Goal: Task Accomplishment & Management: Manage account settings

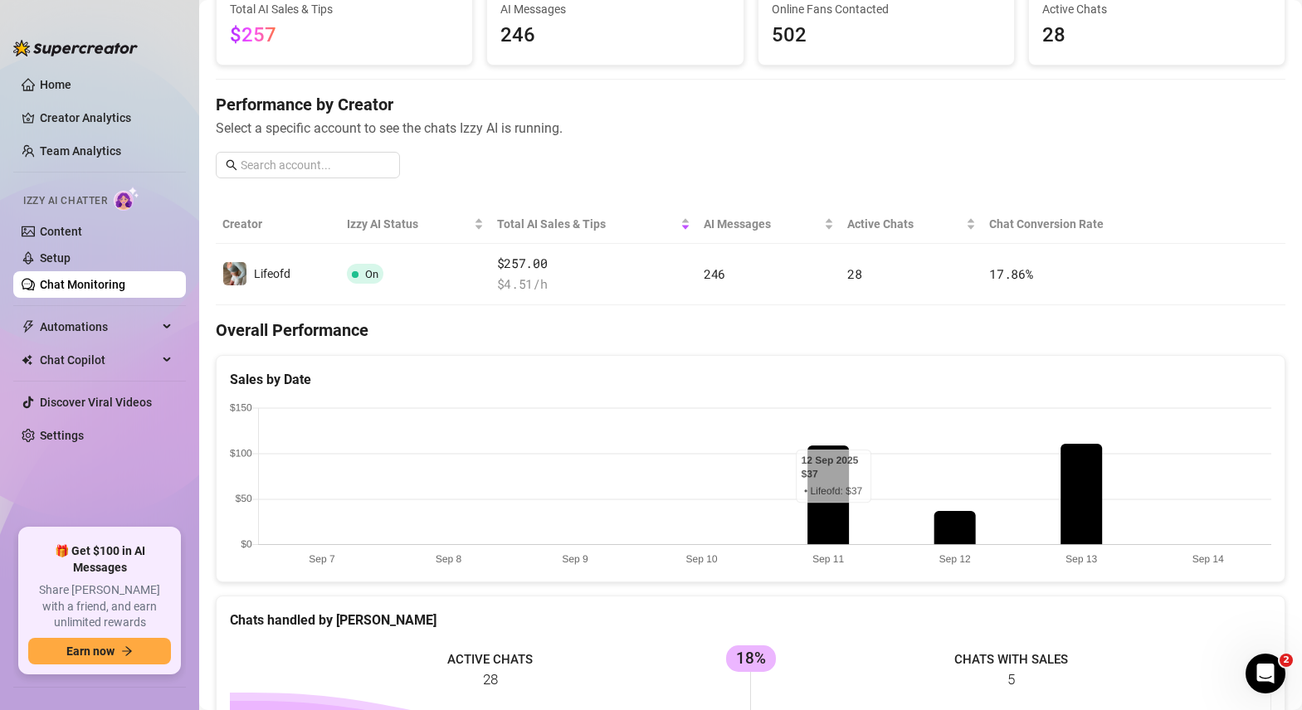
scroll to position [109, 0]
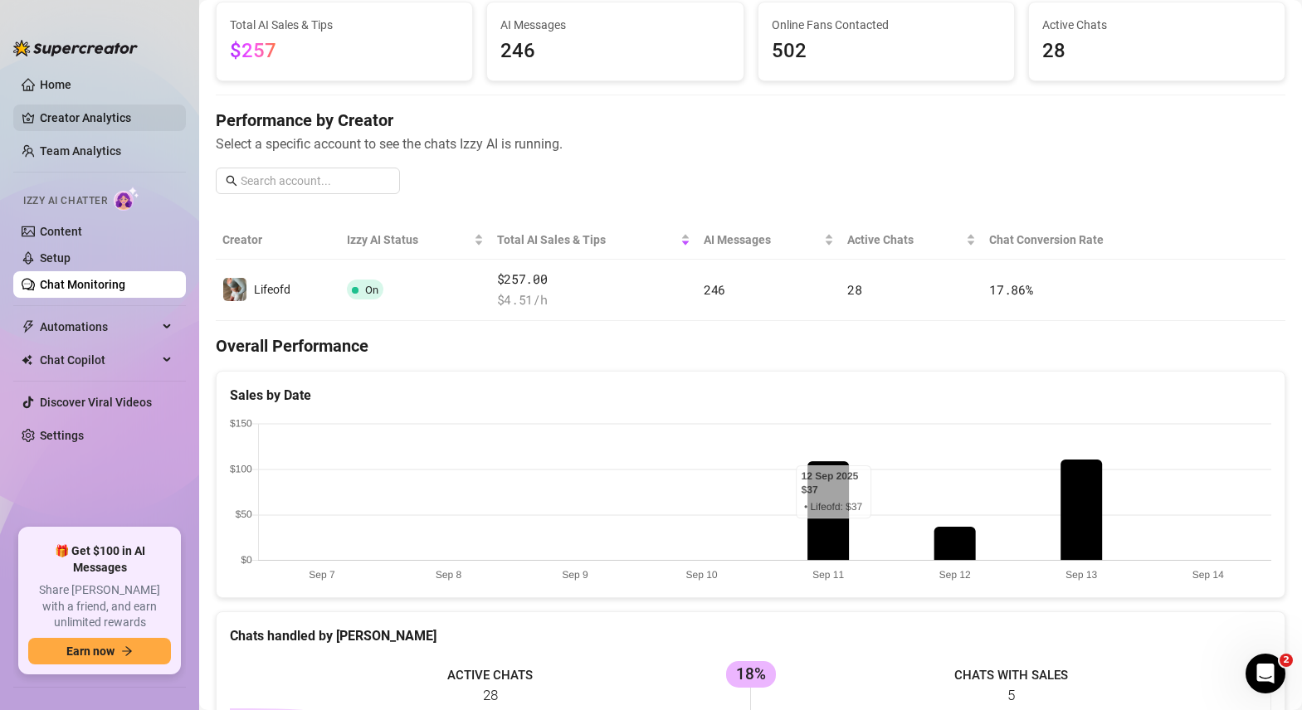
click at [96, 110] on link "Creator Analytics" at bounding box center [106, 118] width 133 height 27
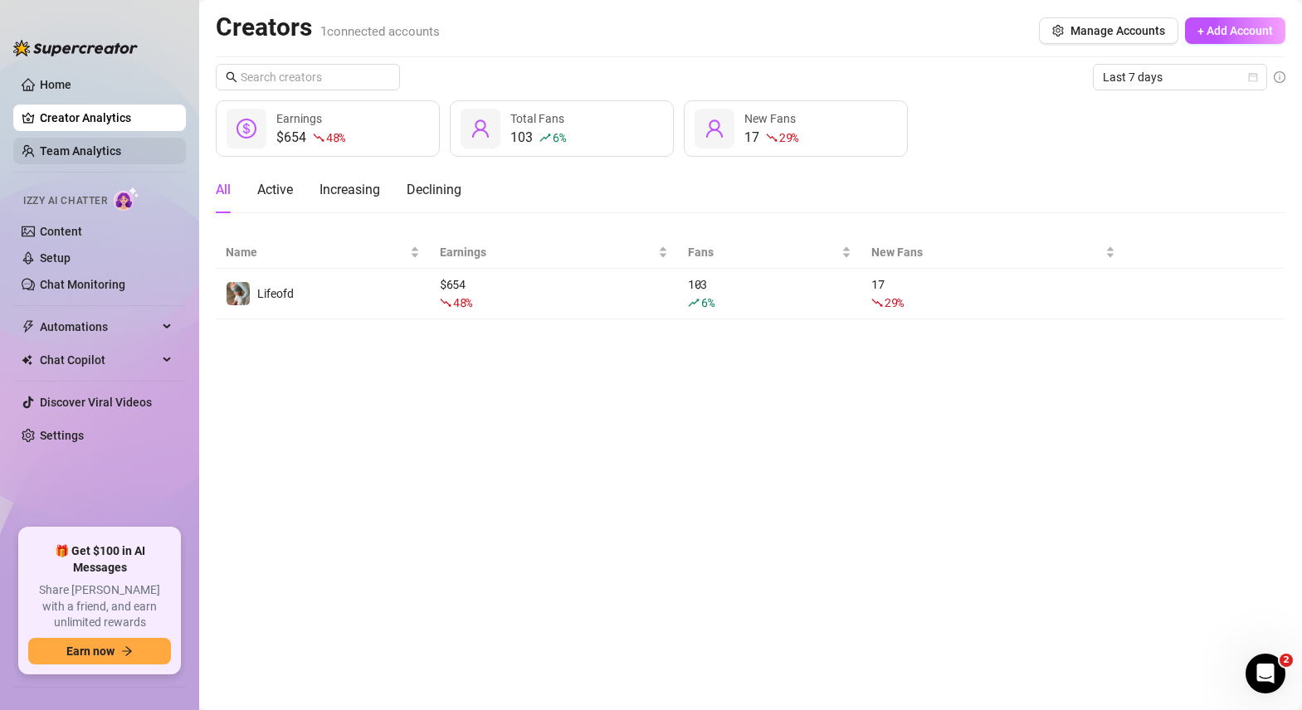
click at [95, 149] on link "Team Analytics" at bounding box center [80, 150] width 81 height 13
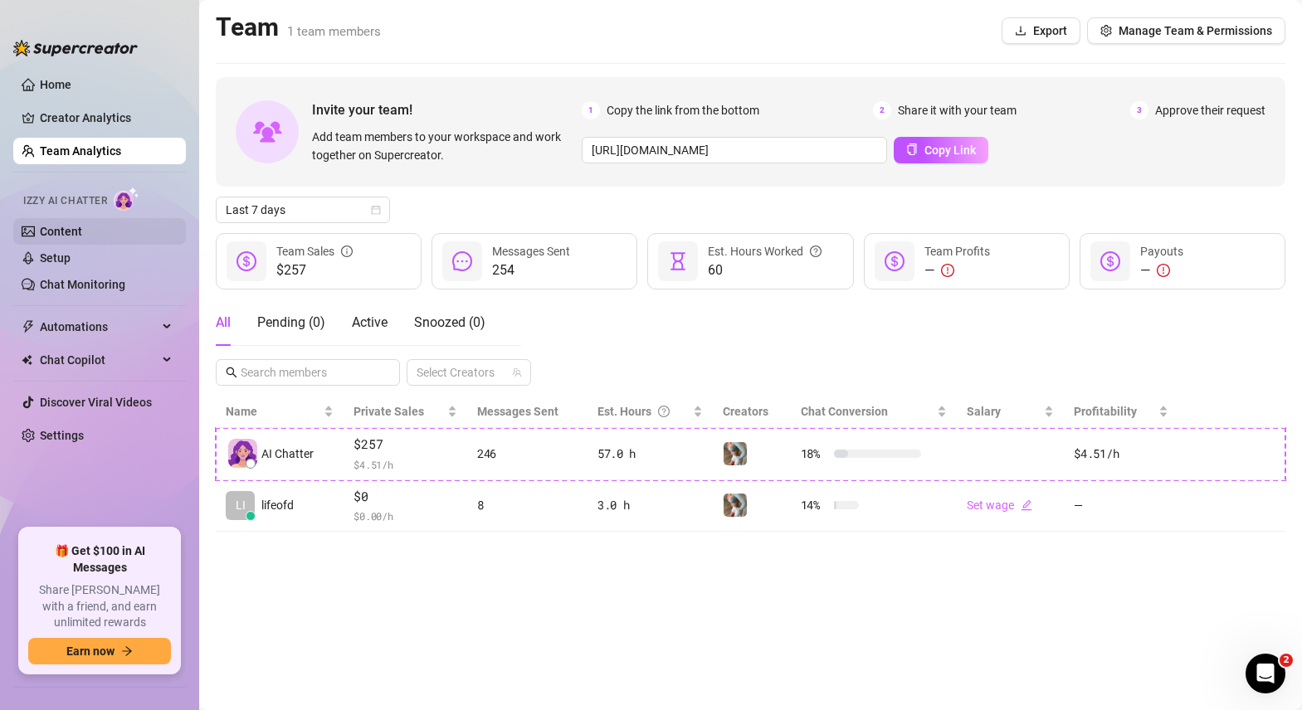
click at [72, 236] on link "Content" at bounding box center [61, 231] width 42 height 13
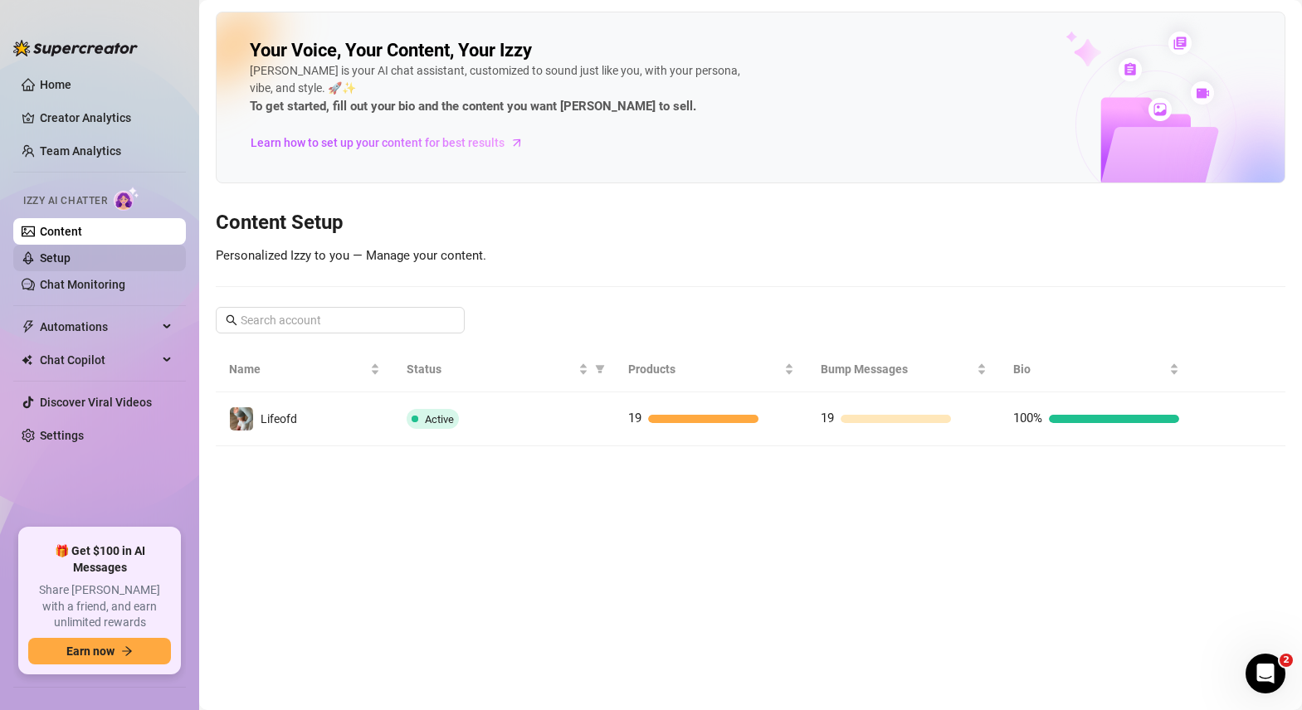
click at [64, 261] on link "Setup" at bounding box center [55, 257] width 31 height 13
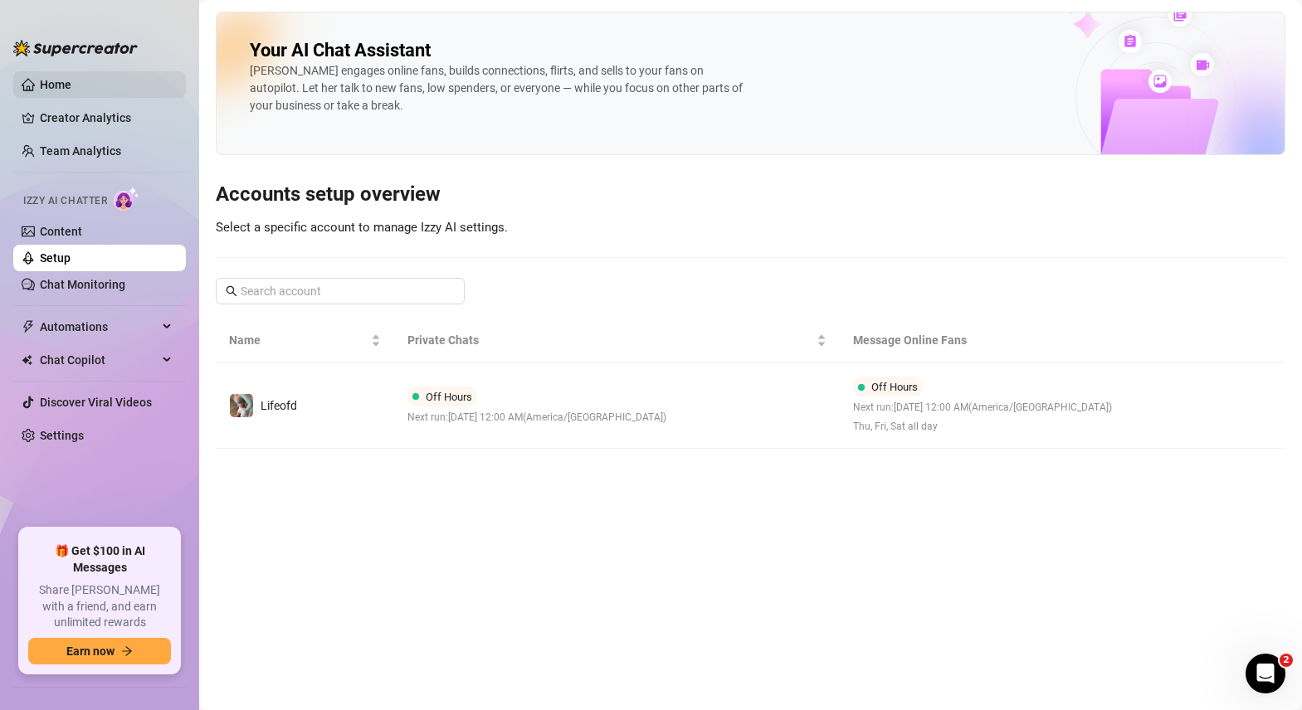
click at [50, 78] on link "Home" at bounding box center [56, 84] width 32 height 13
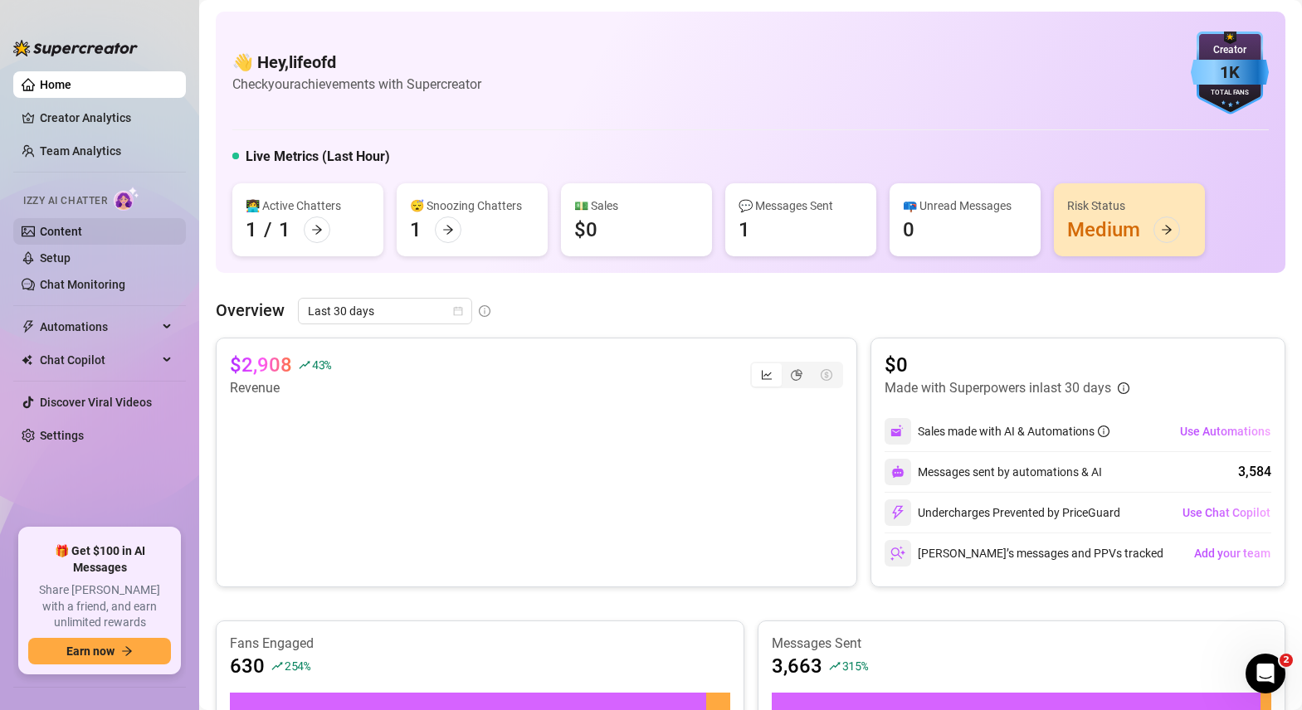
click at [66, 229] on link "Content" at bounding box center [61, 231] width 42 height 13
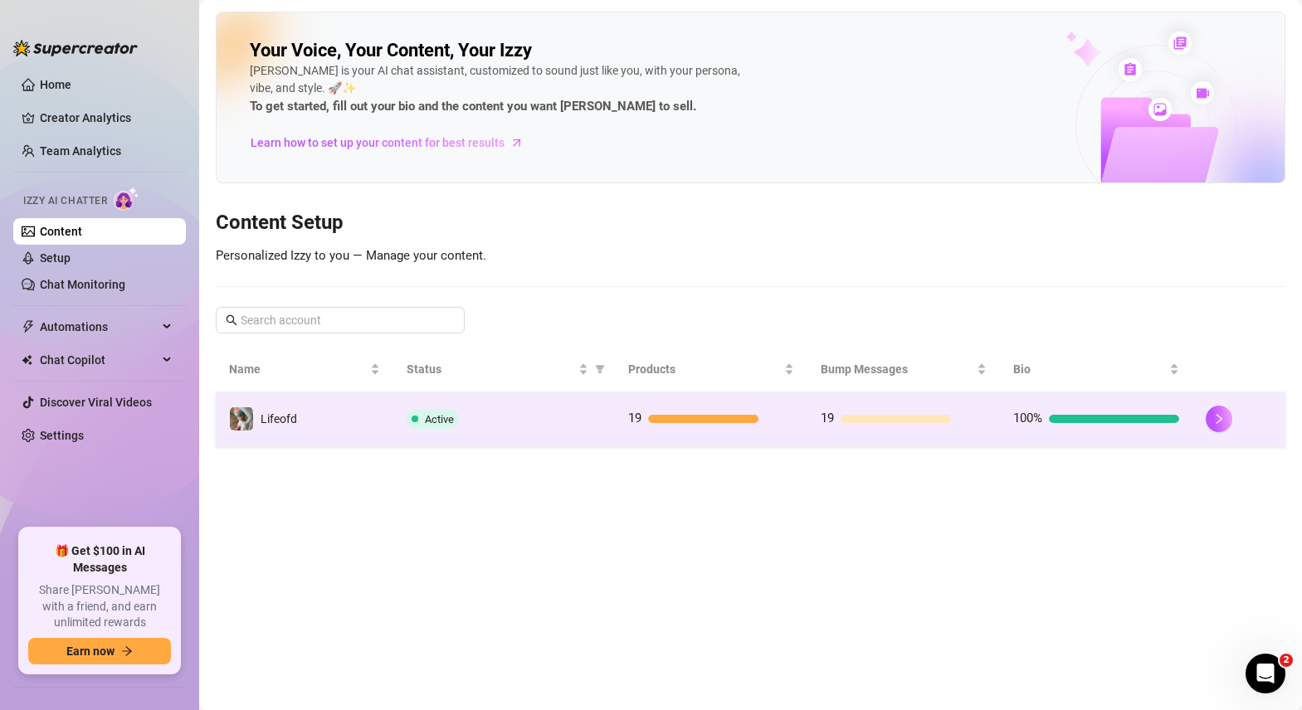
click at [688, 430] on td "19" at bounding box center [711, 419] width 193 height 54
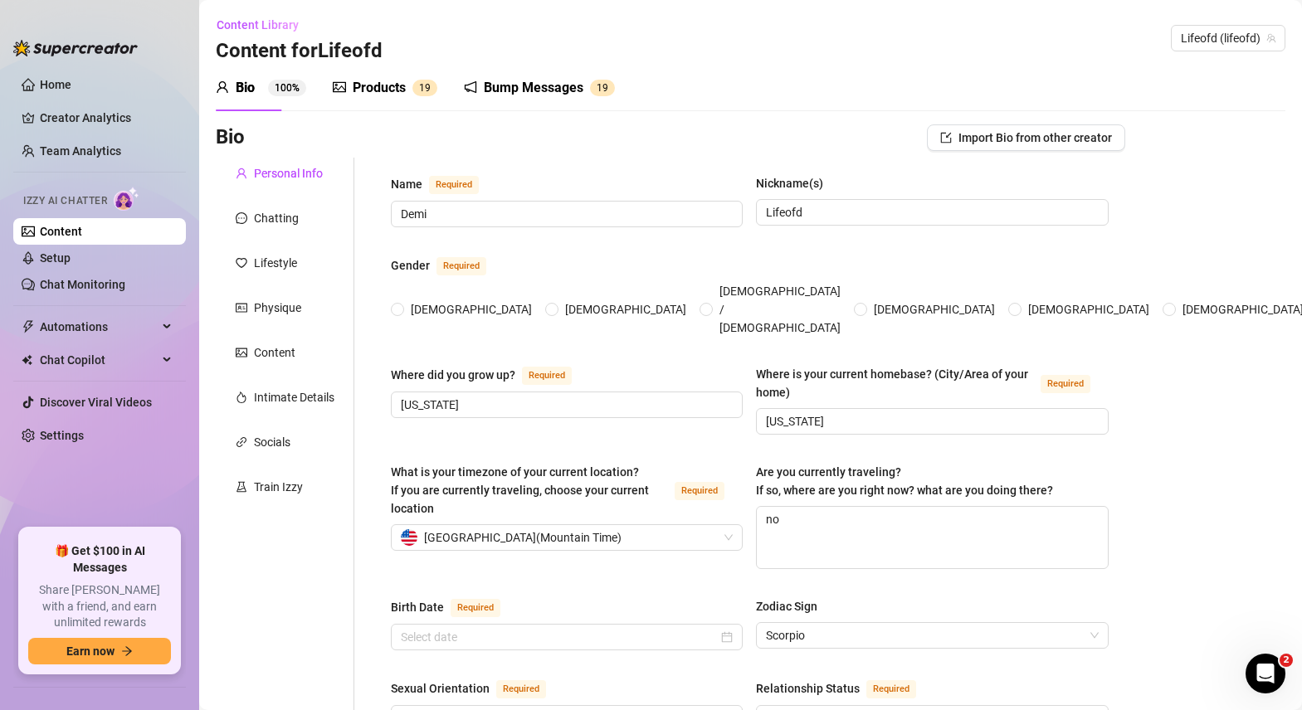
radio input "true"
type input "[DATE]"
click at [387, 93] on div "Products" at bounding box center [379, 88] width 53 height 20
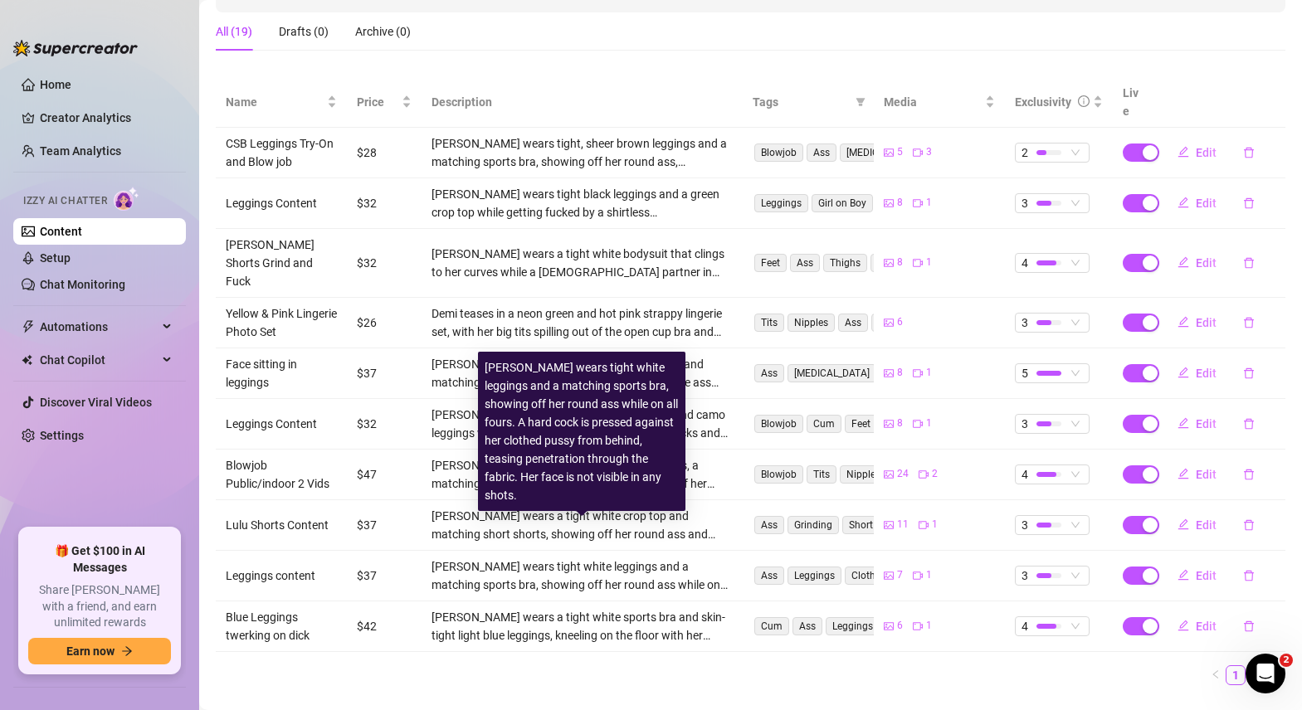
scroll to position [266, 0]
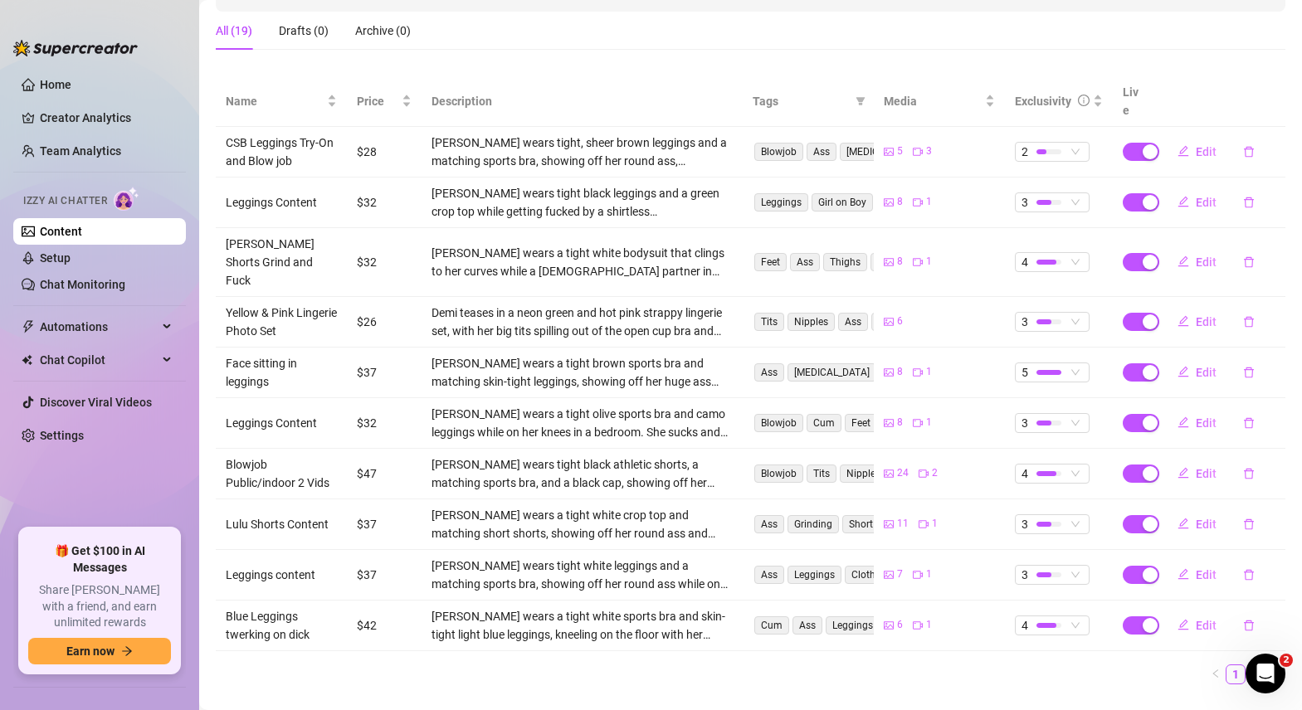
click at [1275, 669] on icon "right" at bounding box center [1275, 674] width 10 height 10
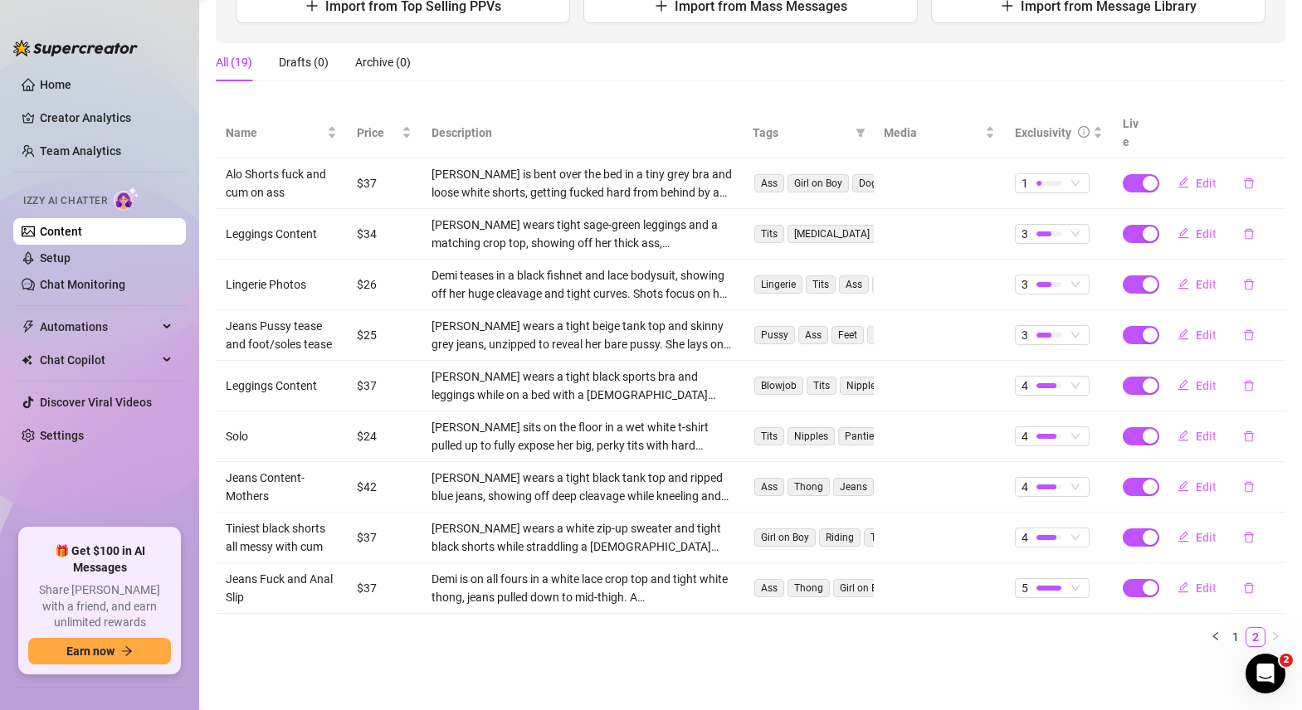
scroll to position [215, 0]
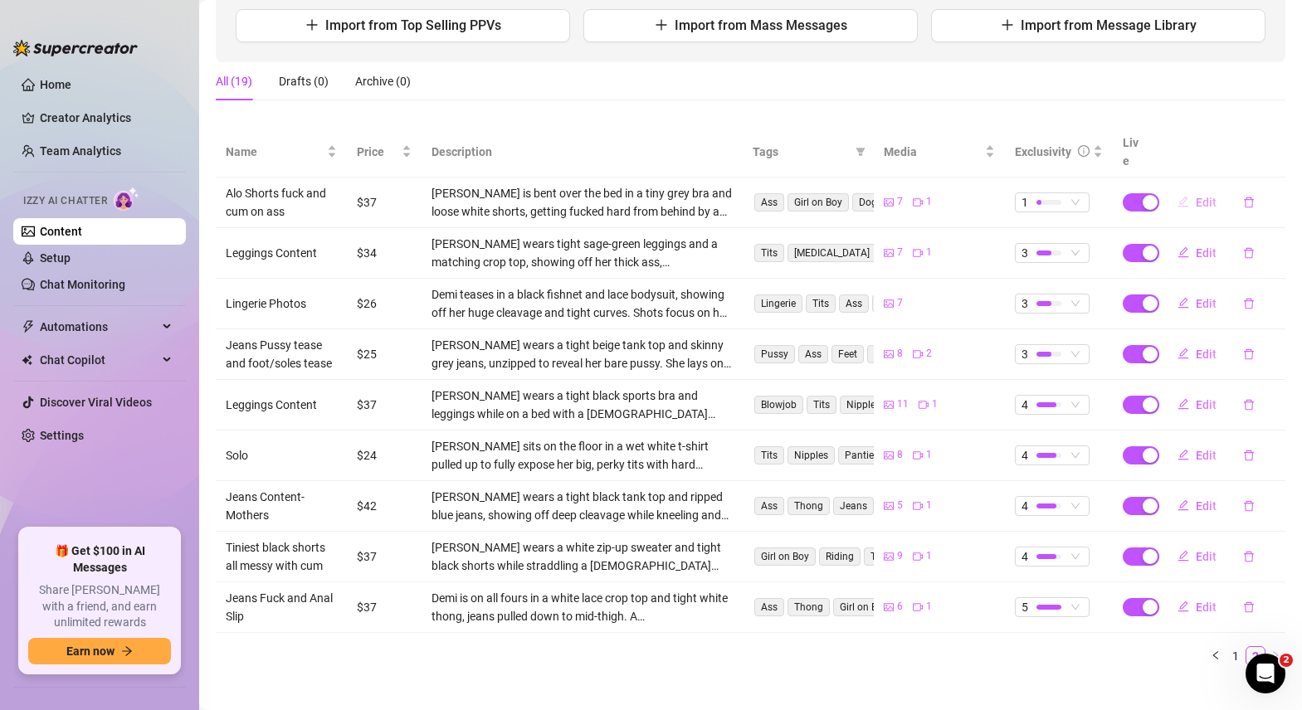
click at [1206, 196] on span "Edit" at bounding box center [1206, 202] width 21 height 13
type textarea "✨✨✨NEW, NEW, NEW!! ✨✨✨Afternoon stretch turned into something much deeper 😉 ☀️ …"
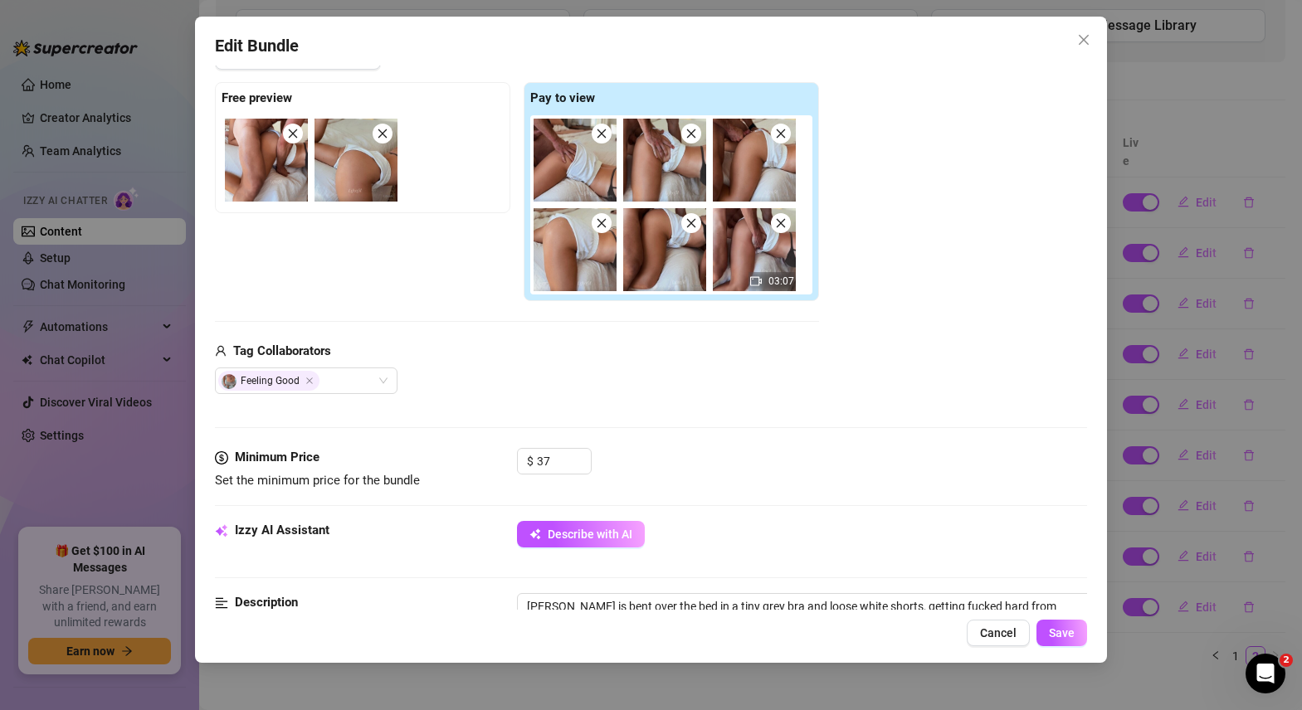
scroll to position [242, 0]
drag, startPoint x: 552, startPoint y: 466, endPoint x: 529, endPoint y: 464, distance: 22.5
click at [529, 464] on div "$ 37" at bounding box center [554, 460] width 75 height 27
type input "45"
click at [1072, 632] on span "Save" at bounding box center [1062, 633] width 26 height 13
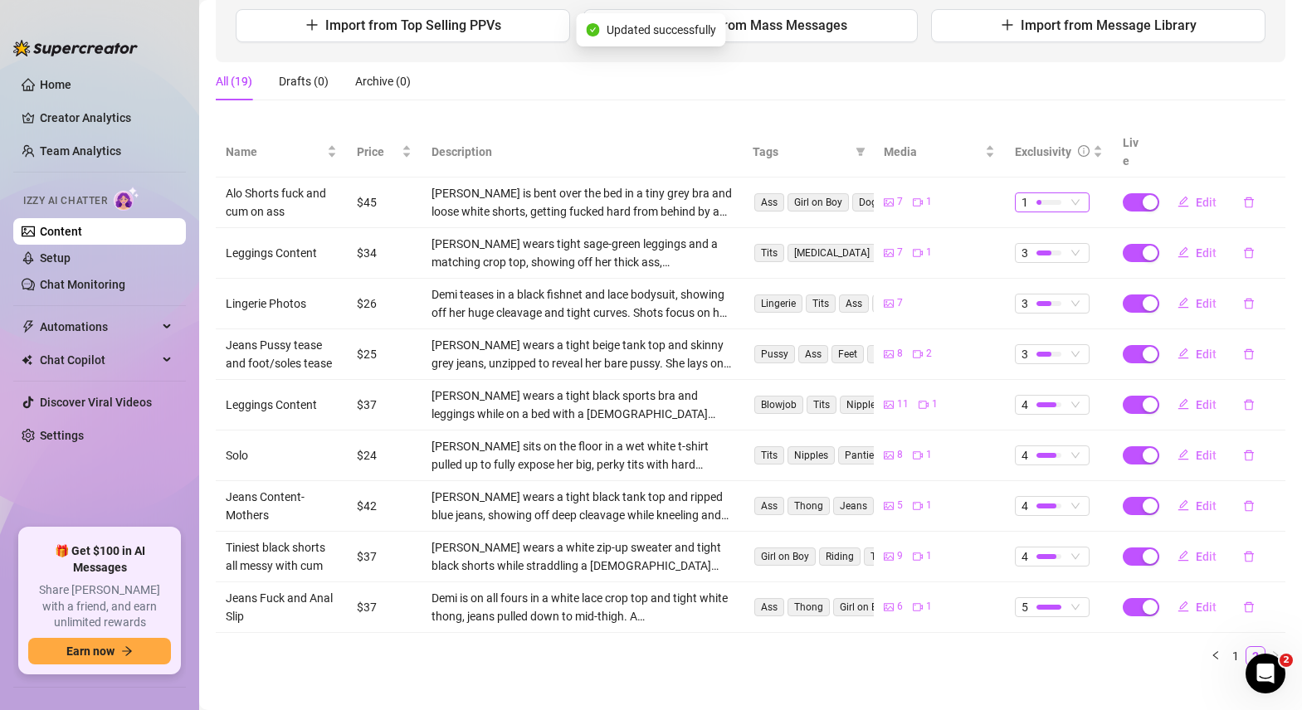
click at [1076, 193] on span "1" at bounding box center [1051, 202] width 61 height 18
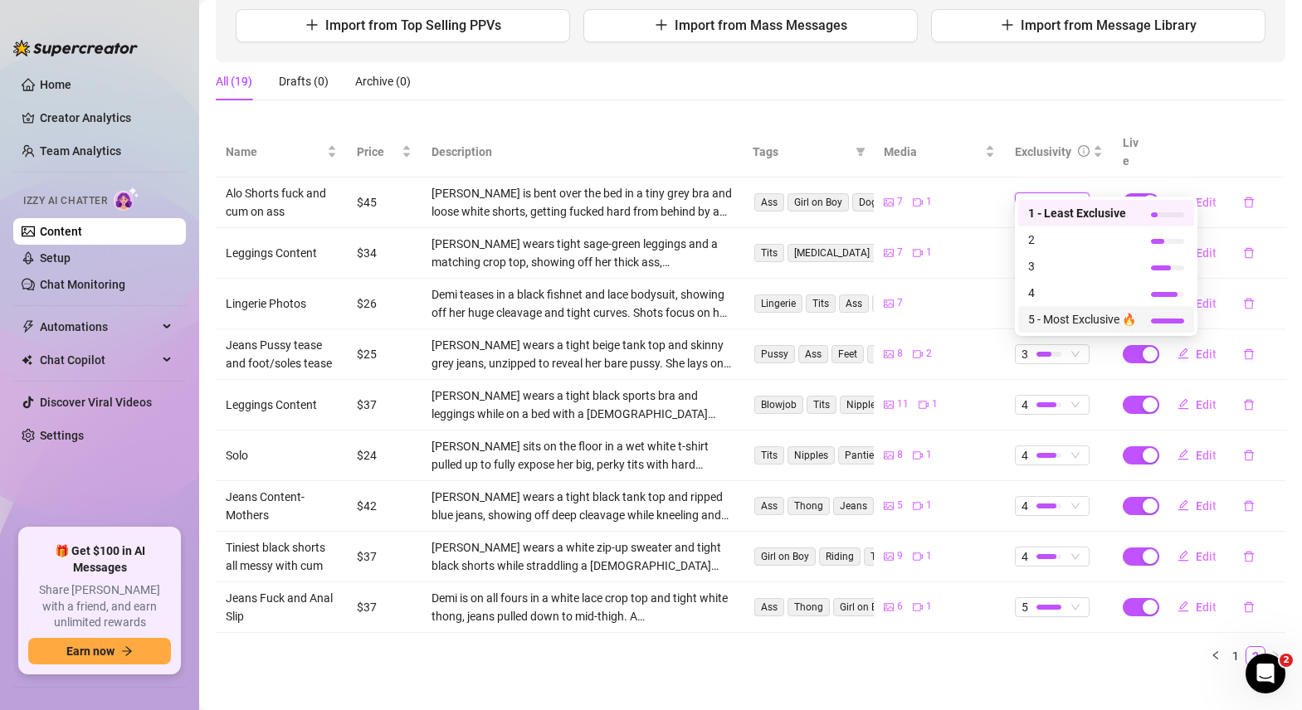
click at [1080, 315] on span "5 - Most Exclusive 🔥" at bounding box center [1082, 319] width 108 height 18
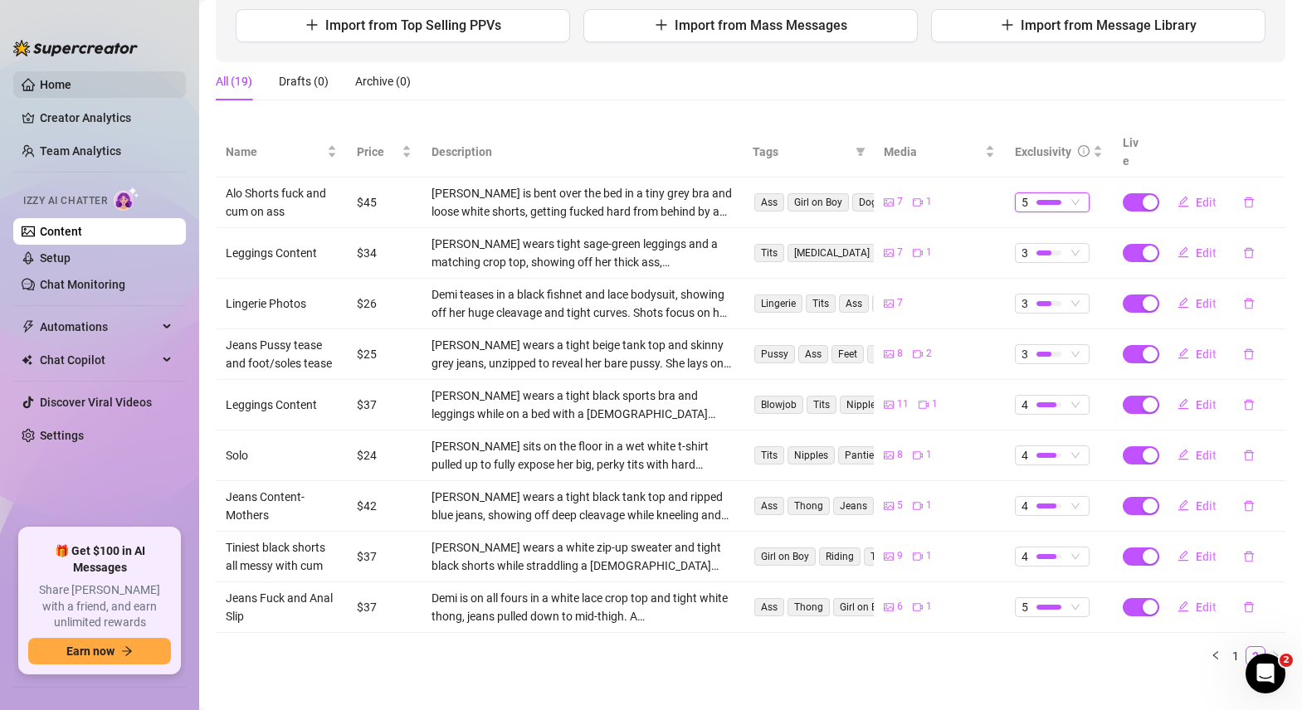
click at [60, 86] on link "Home" at bounding box center [56, 84] width 32 height 13
